Goal: Task Accomplishment & Management: Complete application form

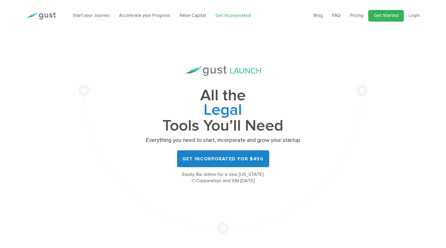
click at [391, 21] on link "Get Started" at bounding box center [387, 16] width 36 height 12
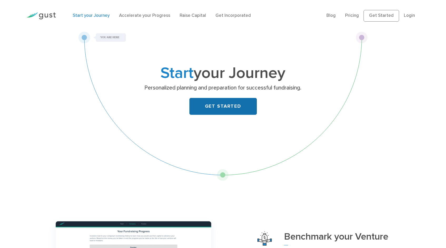
click at [220, 115] on link "GET STARTED" at bounding box center [224, 106] width 68 height 17
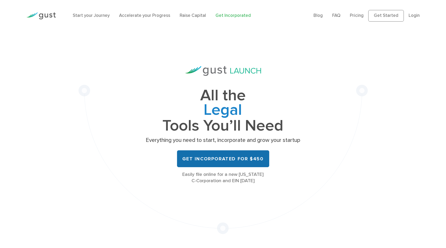
click at [213, 167] on link "Get Incorporated for $450" at bounding box center [223, 159] width 92 height 17
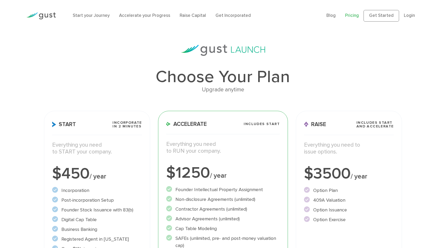
click at [111, 142] on div "Start Incorporate in 2 Minutes Everything you need to START your company. $450 …" at bounding box center [97, 224] width 106 height 226
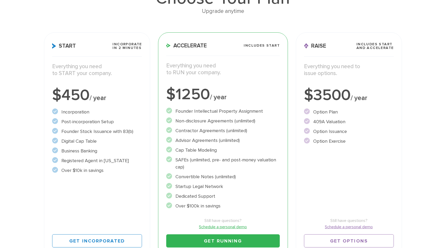
scroll to position [79, 0]
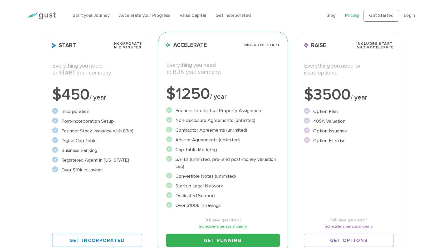
click at [111, 139] on ul "Incorporation" at bounding box center [97, 141] width 90 height 66
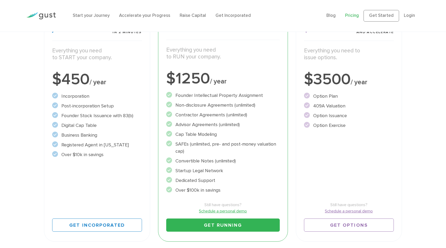
scroll to position [105, 0]
